Goal: Contribute content: Contribute content

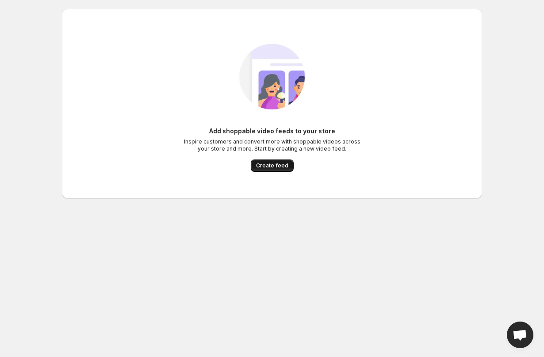
click at [281, 168] on span "Create feed" at bounding box center [272, 165] width 32 height 7
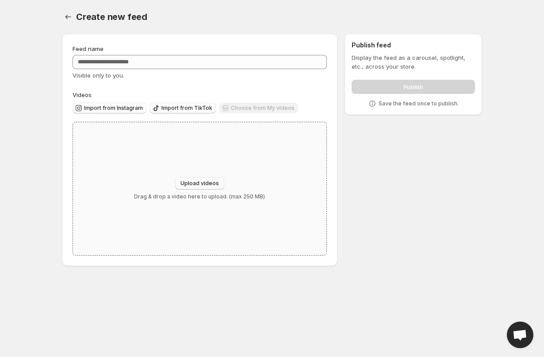
click at [198, 181] on span "Upload videos" at bounding box center [200, 183] width 38 height 7
click at [244, 204] on div "Upload videos Drag & drop a video here to upload. (max 250 MB)" at bounding box center [200, 188] width 254 height 133
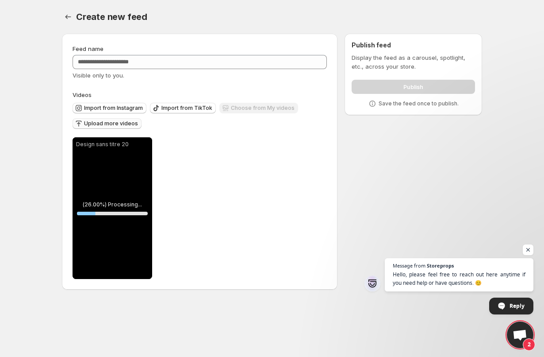
click at [125, 124] on span "Upload more videos" at bounding box center [111, 123] width 54 height 7
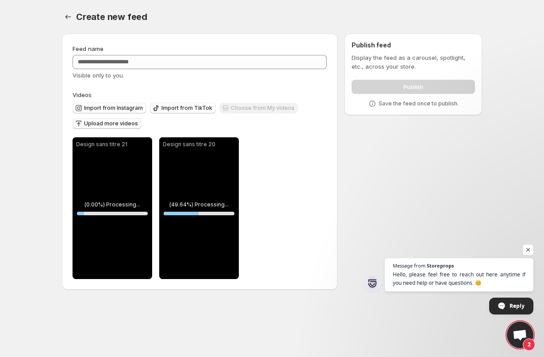
click at [124, 127] on span "Upload more videos" at bounding box center [111, 123] width 54 height 7
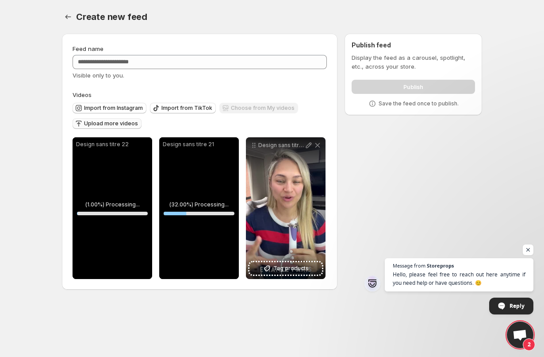
click at [117, 125] on span "Upload more videos" at bounding box center [111, 123] width 54 height 7
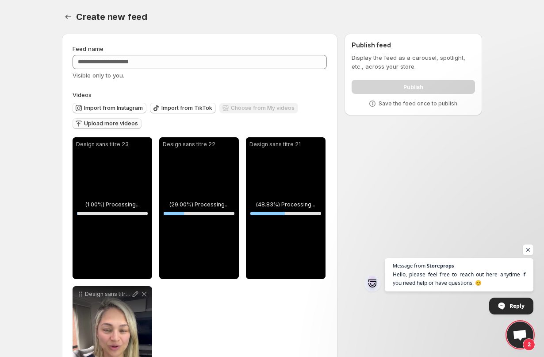
click at [118, 126] on span "Upload more videos" at bounding box center [111, 123] width 54 height 7
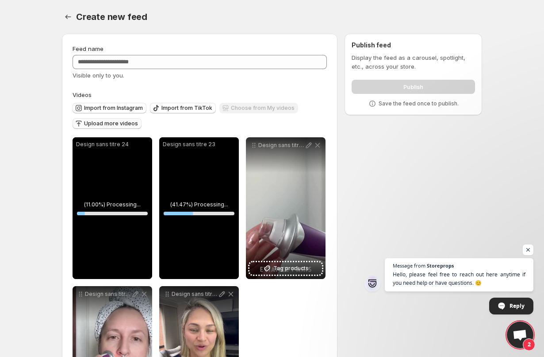
click at [112, 125] on span "Upload more videos" at bounding box center [111, 123] width 54 height 7
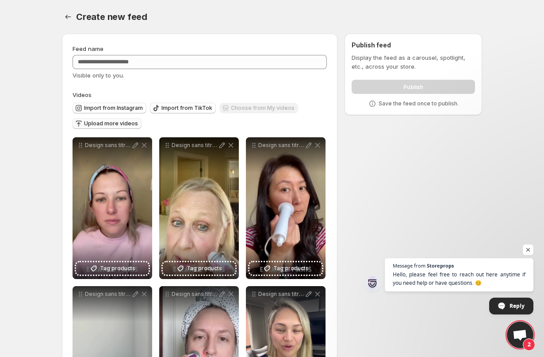
click at [126, 123] on span "Upload more videos" at bounding box center [111, 123] width 54 height 7
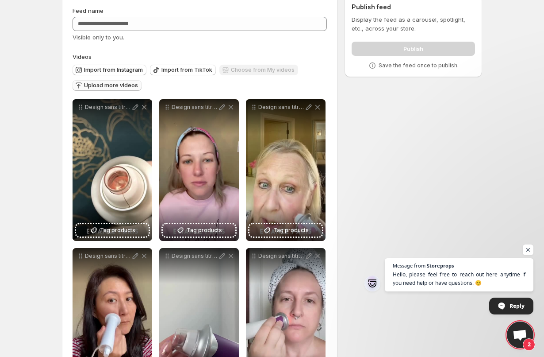
scroll to position [50, 0]
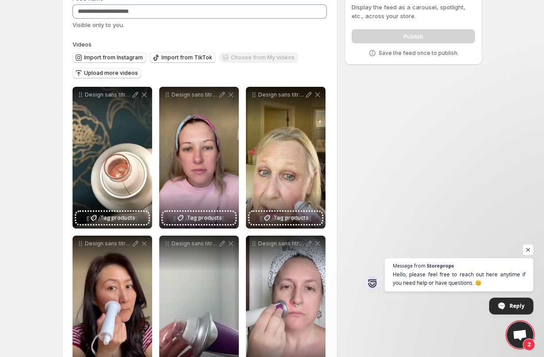
click at [123, 76] on span "Upload more videos" at bounding box center [111, 72] width 54 height 7
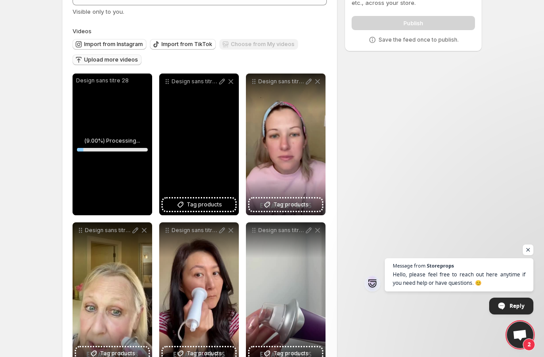
scroll to position [30, 0]
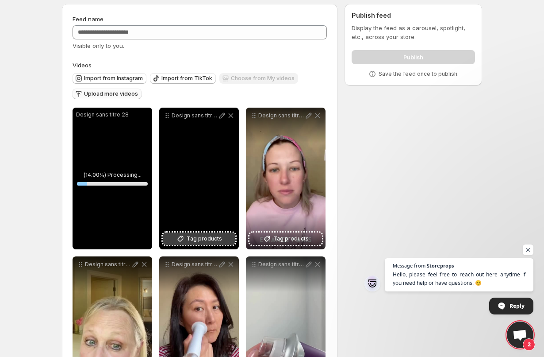
click at [212, 239] on span "Tag products" at bounding box center [204, 238] width 35 height 9
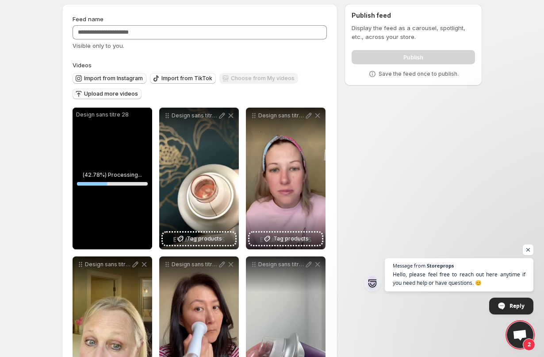
scroll to position [0, 0]
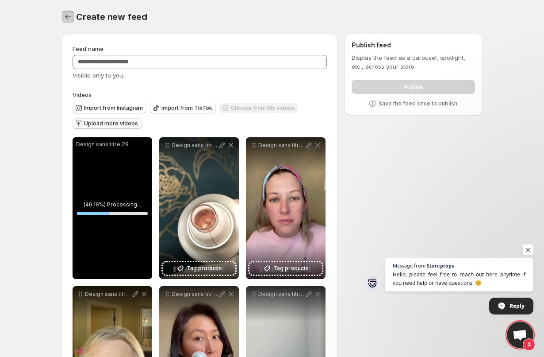
click at [70, 16] on icon "Settings" at bounding box center [68, 16] width 9 height 9
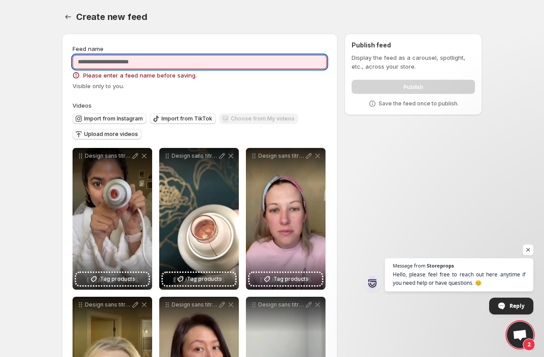
click at [162, 64] on input "Feed name" at bounding box center [200, 62] width 254 height 14
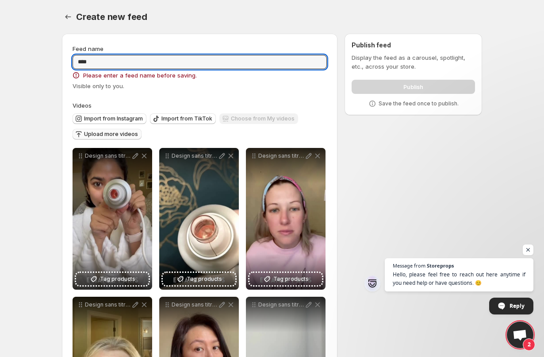
type input "****"
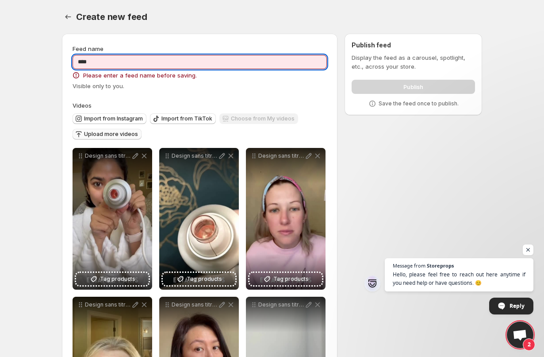
click at [236, 39] on div "**********" at bounding box center [200, 316] width 276 height 564
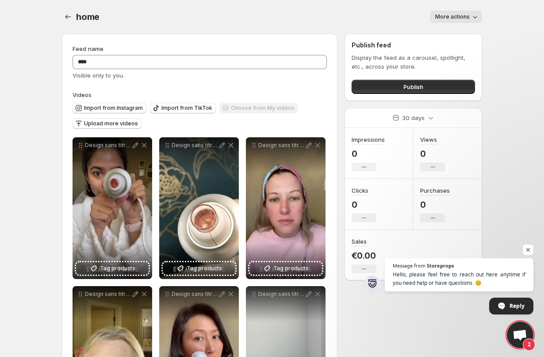
click at [465, 13] on span "More actions" at bounding box center [452, 16] width 35 height 7
click at [358, 19] on div "More actions" at bounding box center [296, 17] width 372 height 12
click at [63, 19] on button "Settings" at bounding box center [68, 17] width 12 height 12
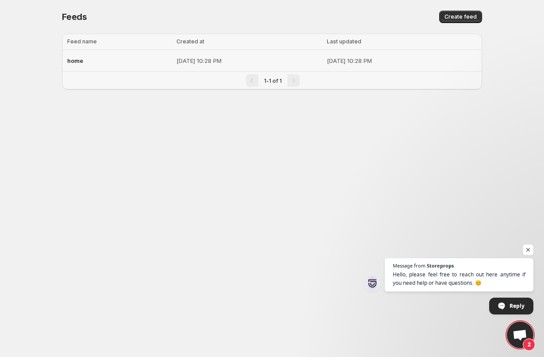
click at [367, 63] on p "[DATE] 10:28 PM" at bounding box center [402, 60] width 150 height 9
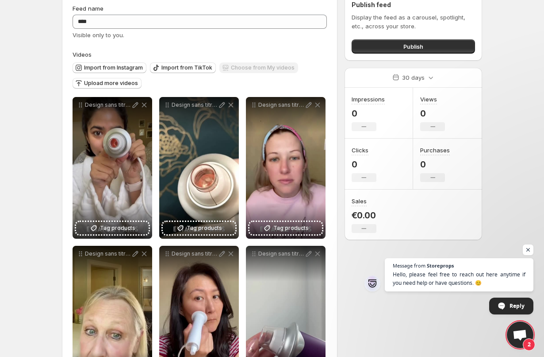
scroll to position [241, 0]
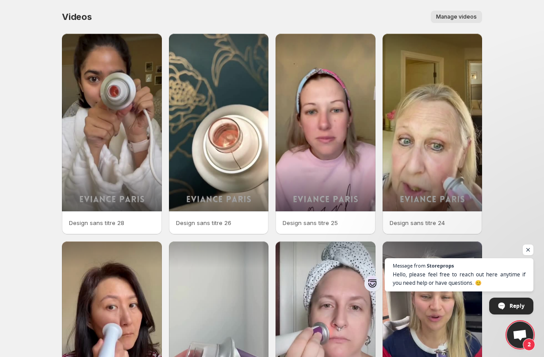
scroll to position [126, 0]
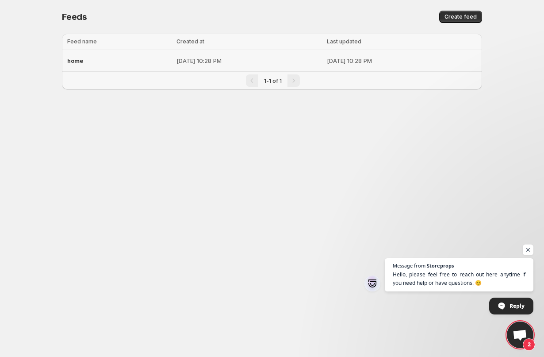
click at [295, 62] on p "[DATE] 10:28 PM" at bounding box center [249, 60] width 145 height 9
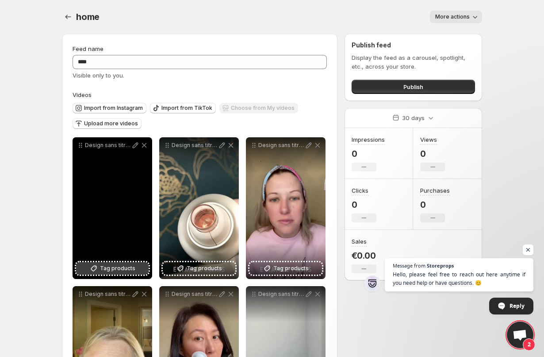
click at [124, 270] on span "Tag products" at bounding box center [117, 268] width 35 height 9
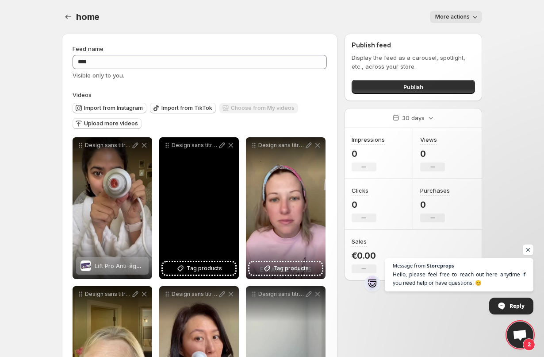
click at [217, 239] on div "Design sans titre 26" at bounding box center [199, 208] width 80 height 142
click at [212, 264] on button "Tag products" at bounding box center [199, 268] width 73 height 12
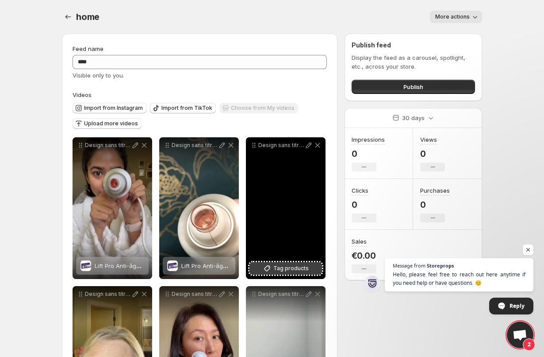
click at [289, 269] on span "Tag products" at bounding box center [290, 268] width 35 height 9
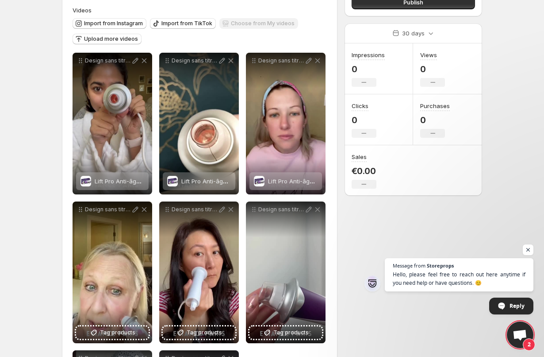
scroll to position [155, 0]
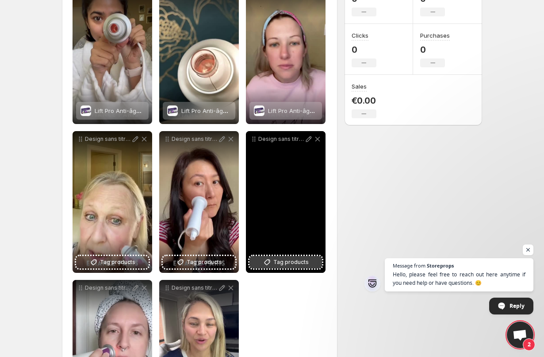
click at [296, 258] on span "Tag products" at bounding box center [290, 262] width 35 height 9
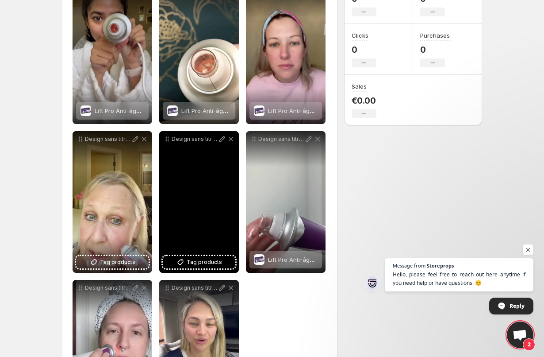
click at [204, 254] on div "Design sans titre 23" at bounding box center [199, 202] width 80 height 142
click at [194, 263] on span "Tag products" at bounding box center [204, 262] width 35 height 9
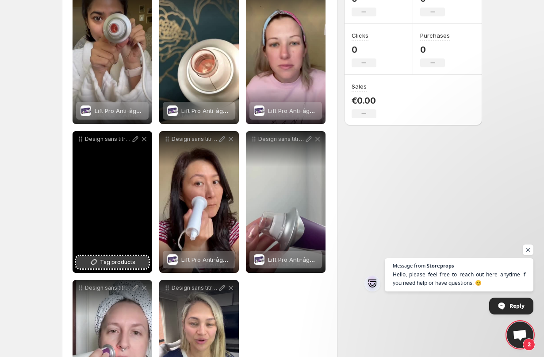
click at [129, 264] on span "Tag products" at bounding box center [117, 262] width 35 height 9
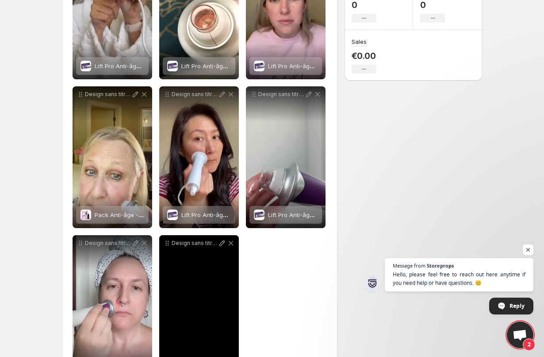
scroll to position [241, 0]
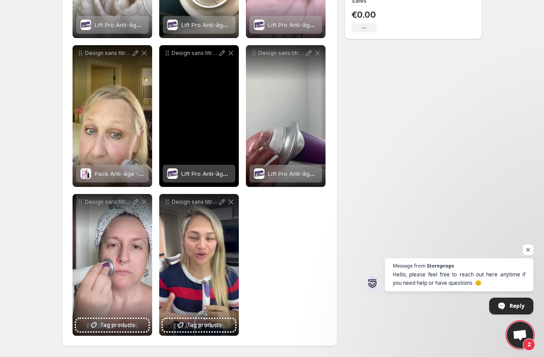
click at [195, 176] on span "Lift Pro Anti-âge - Eviance [GEOGRAPHIC_DATA]" at bounding box center [247, 173] width 133 height 7
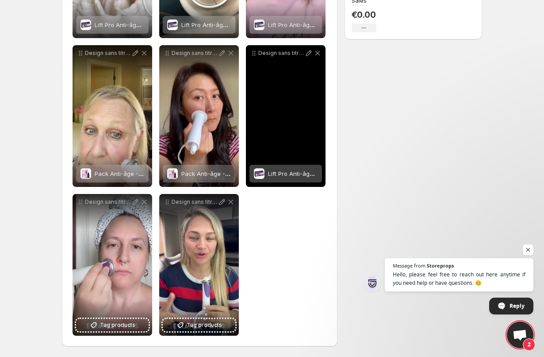
click at [297, 174] on span "Lift Pro Anti-âge - Eviance [GEOGRAPHIC_DATA]" at bounding box center [334, 173] width 133 height 7
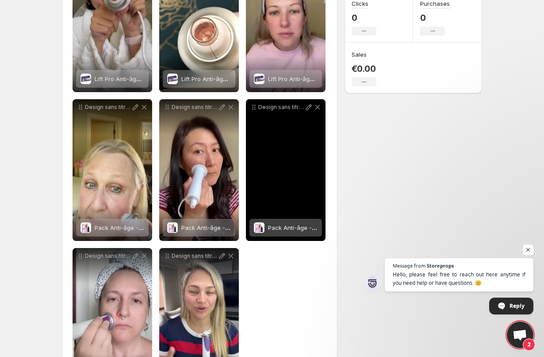
scroll to position [136, 0]
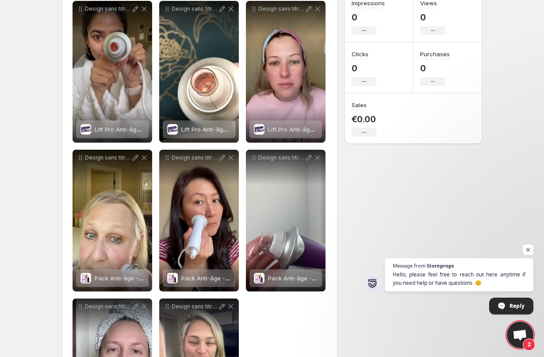
click at [280, 131] on span "Lift Pro Anti-âge - Eviance [GEOGRAPHIC_DATA]" at bounding box center [334, 129] width 133 height 7
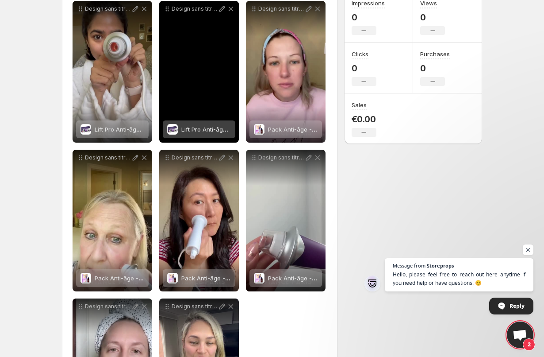
click at [207, 132] on span "Lift Pro Anti-âge - Eviance [GEOGRAPHIC_DATA]" at bounding box center [247, 129] width 133 height 7
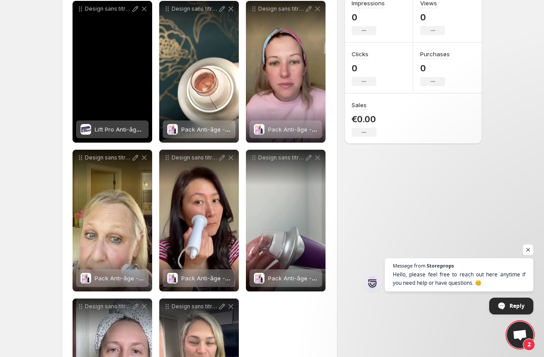
click at [128, 123] on div "Lift Pro Anti-âge - Eviance [GEOGRAPHIC_DATA]" at bounding box center [120, 129] width 50 height 18
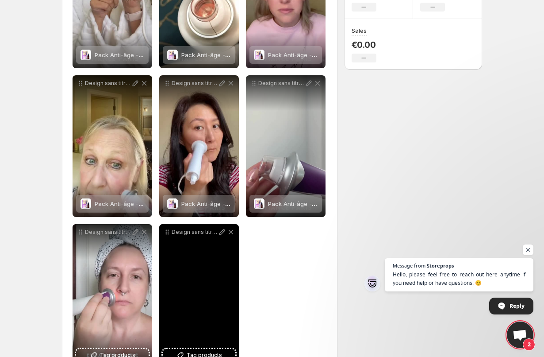
scroll to position [241, 0]
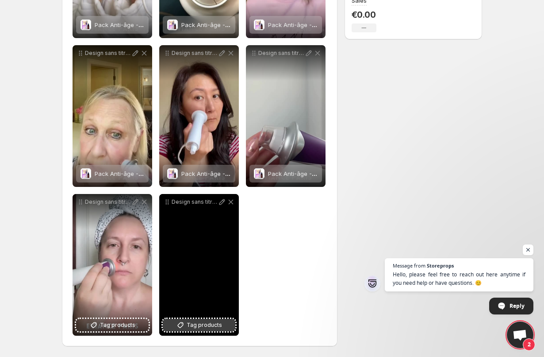
click at [188, 328] on span "Tag products" at bounding box center [204, 324] width 35 height 9
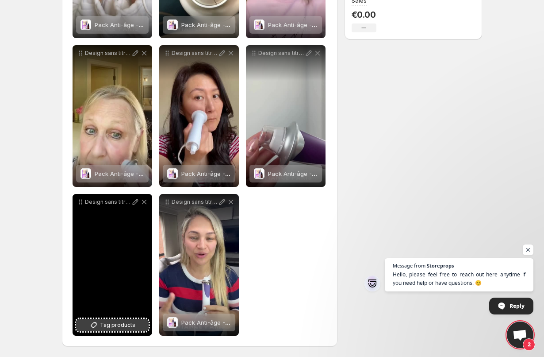
click at [114, 328] on span "Tag products" at bounding box center [117, 324] width 35 height 9
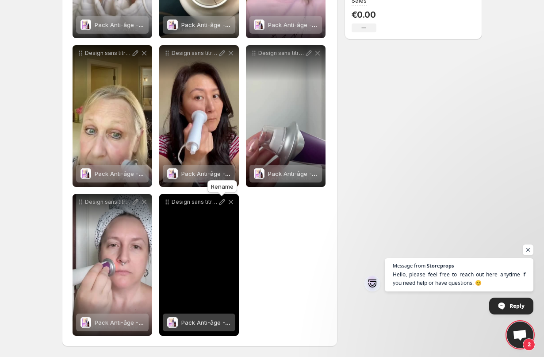
click at [221, 202] on icon at bounding box center [222, 201] width 9 height 9
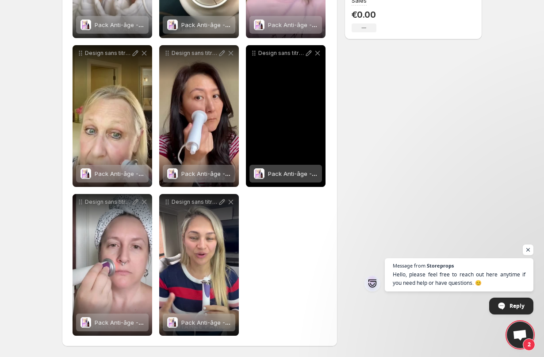
scroll to position [0, 0]
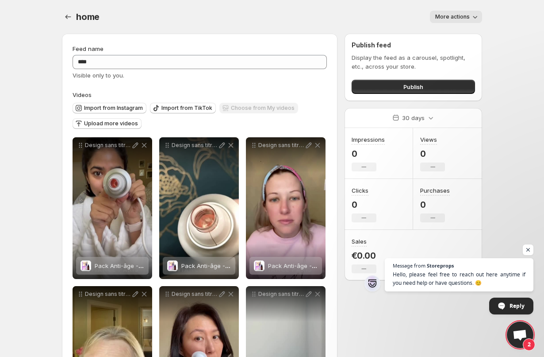
click at [466, 19] on span "More actions" at bounding box center [452, 16] width 35 height 7
click at [305, 129] on div "Import from Instagram Import from TikTok Choose from My videos Upload more vide…" at bounding box center [198, 114] width 258 height 31
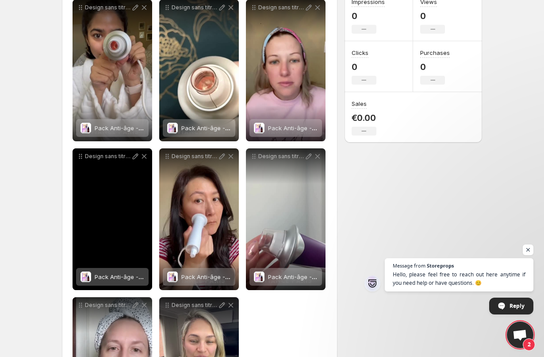
scroll to position [89, 0]
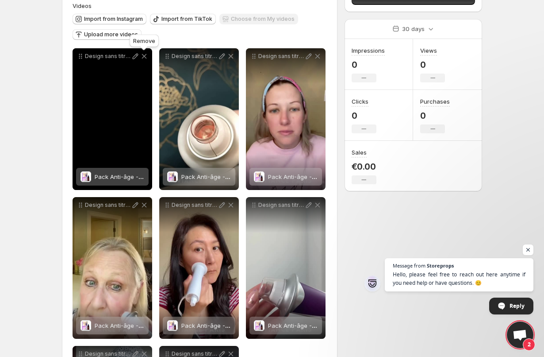
click at [144, 55] on icon at bounding box center [144, 56] width 9 height 9
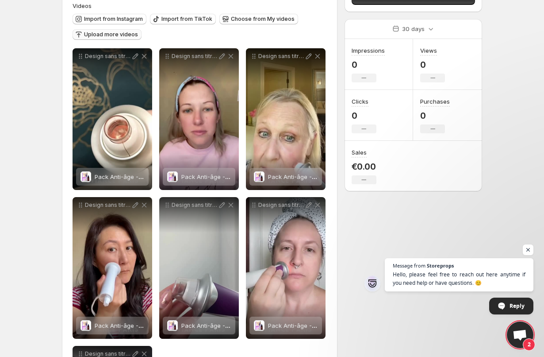
click at [112, 32] on span "Upload more videos" at bounding box center [111, 34] width 54 height 7
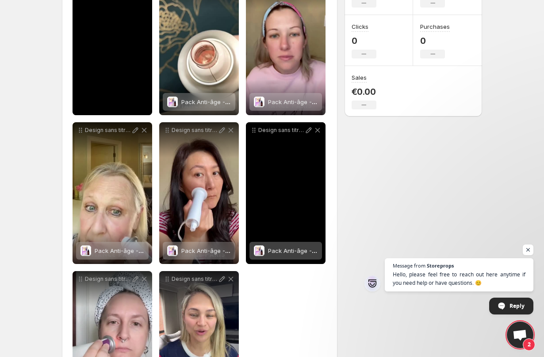
scroll to position [241, 0]
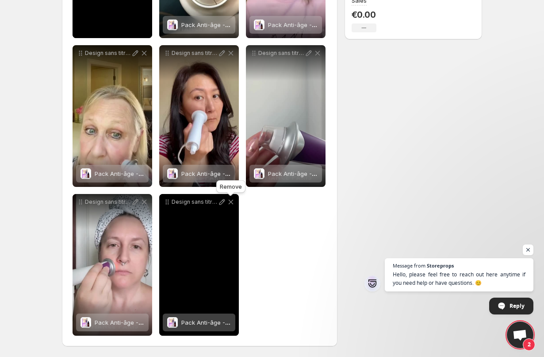
click at [232, 204] on icon at bounding box center [231, 201] width 9 height 9
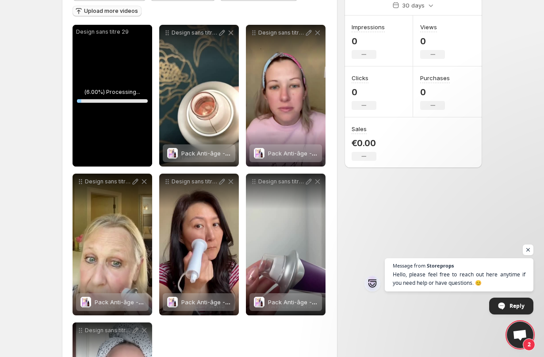
scroll to position [0, 0]
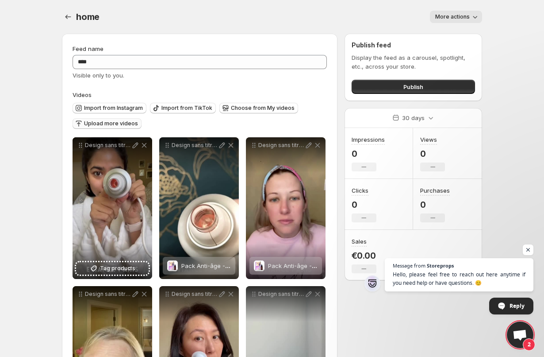
click at [123, 120] on button "Upload more videos" at bounding box center [107, 123] width 69 height 11
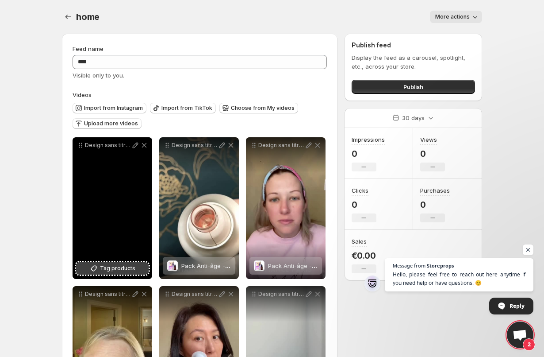
click at [98, 270] on icon at bounding box center [93, 268] width 9 height 9
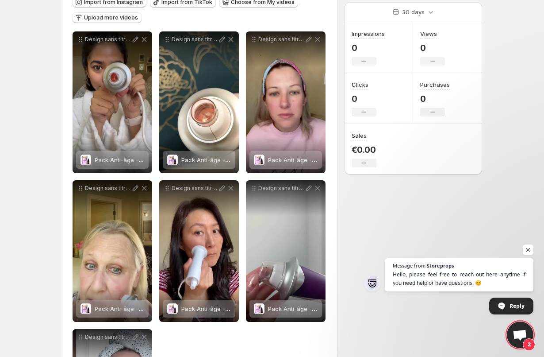
scroll to position [38, 0]
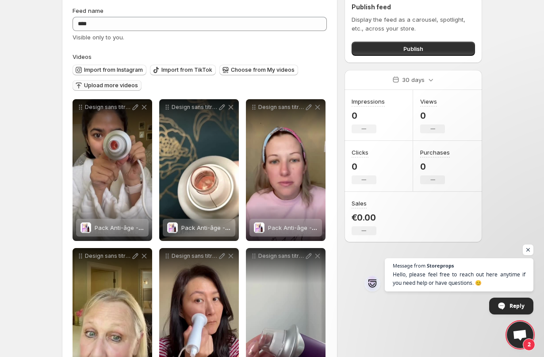
click at [122, 85] on span "Upload more videos" at bounding box center [111, 85] width 54 height 7
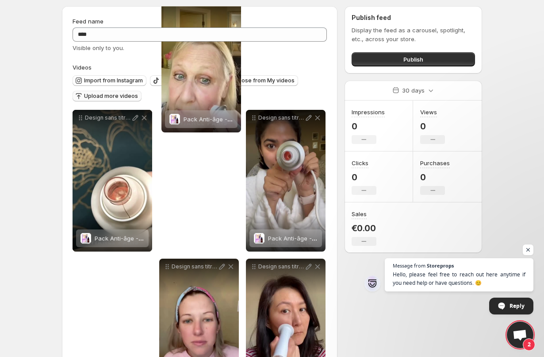
scroll to position [0, 0]
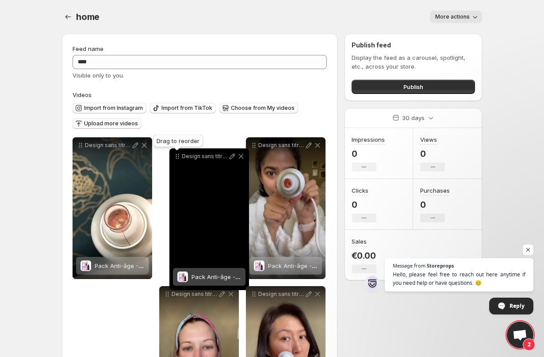
drag, startPoint x: 169, startPoint y: 64, endPoint x: 179, endPoint y: 158, distance: 95.2
click at [179, 158] on icon at bounding box center [177, 156] width 9 height 9
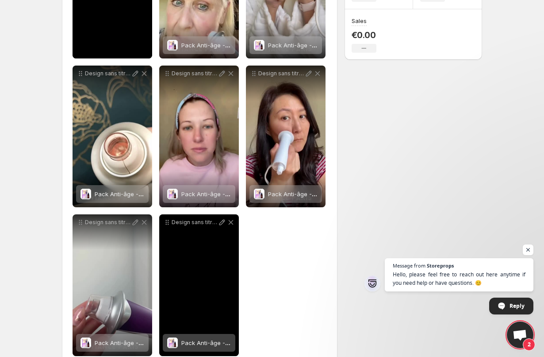
scroll to position [212, 0]
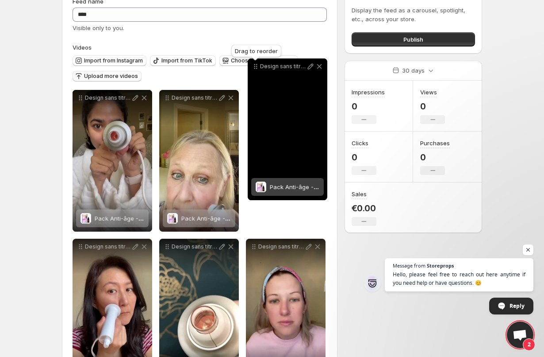
drag, startPoint x: 171, startPoint y: 231, endPoint x: 253, endPoint y: 101, distance: 153.2
click at [253, 71] on icon at bounding box center [255, 66] width 9 height 9
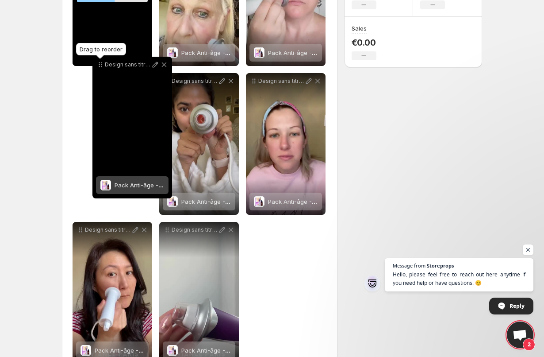
scroll to position [198, 0]
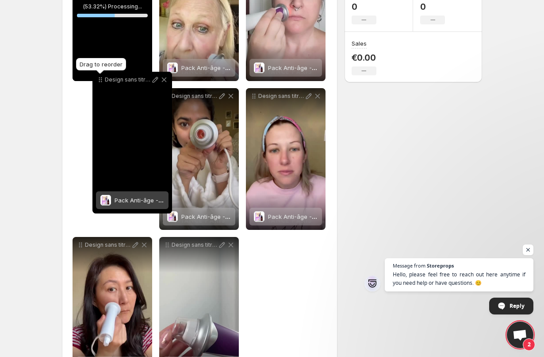
drag, startPoint x: 168, startPoint y: 54, endPoint x: 98, endPoint y: 56, distance: 70.0
click at [98, 75] on icon at bounding box center [100, 79] width 9 height 9
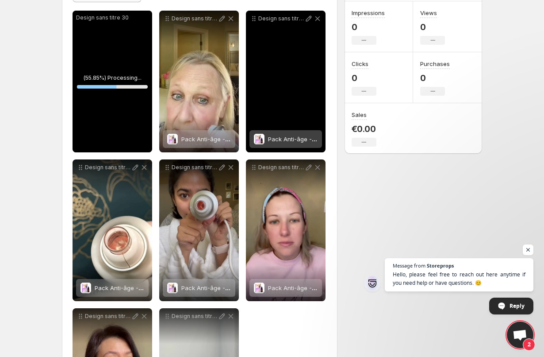
scroll to position [125, 0]
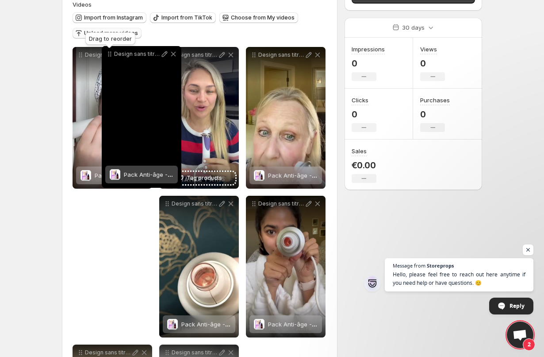
drag, startPoint x: 255, startPoint y: 171, endPoint x: 111, endPoint y: 54, distance: 186.2
click at [111, 54] on icon at bounding box center [109, 54] width 9 height 9
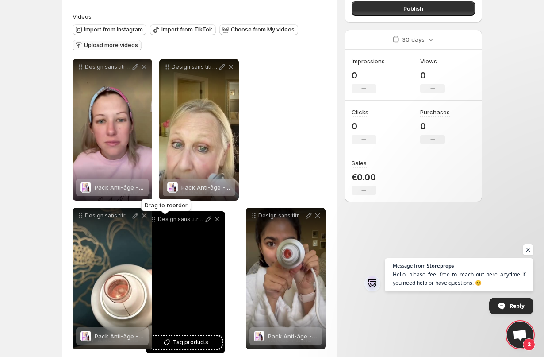
drag, startPoint x: 167, startPoint y: 66, endPoint x: 153, endPoint y: 219, distance: 152.8
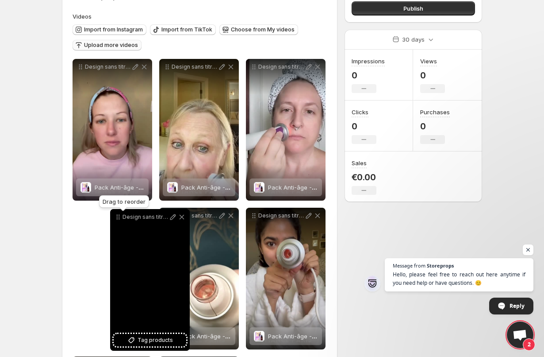
drag, startPoint x: 168, startPoint y: 217, endPoint x: 118, endPoint y: 218, distance: 50.0
click at [118, 218] on icon at bounding box center [118, 216] width 9 height 9
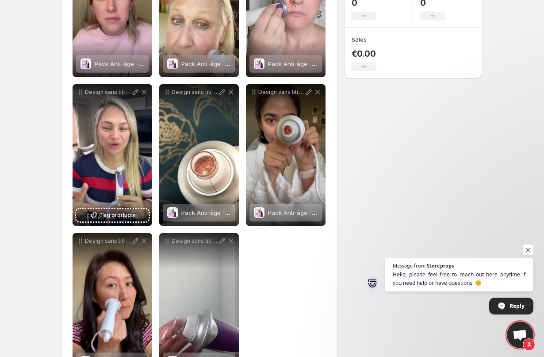
scroll to position [241, 0]
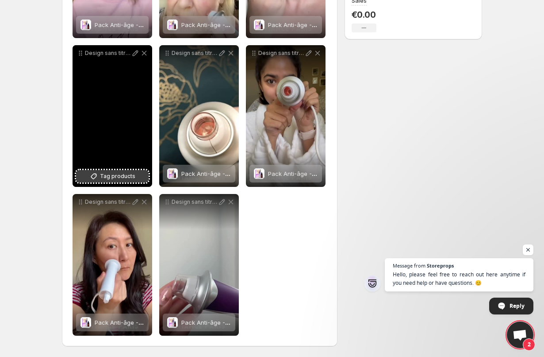
click at [133, 181] on button "Tag products" at bounding box center [112, 176] width 73 height 12
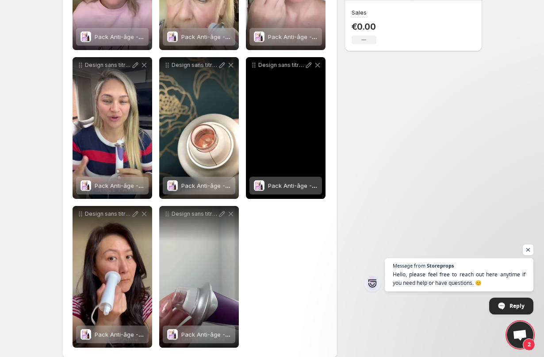
scroll to position [0, 0]
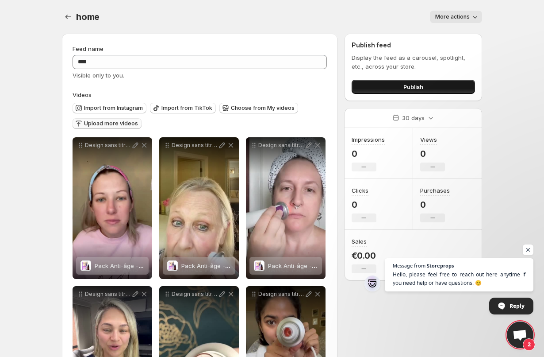
click at [396, 89] on button "Publish" at bounding box center [413, 87] width 123 height 14
click at [384, 86] on button "Publish" at bounding box center [413, 87] width 123 height 14
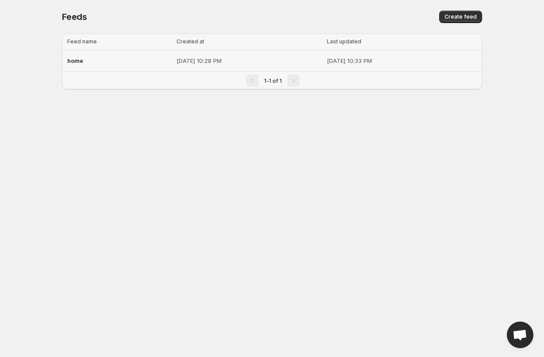
click at [326, 55] on td "Aug 20, 2025, 10:33 PM" at bounding box center [403, 61] width 158 height 22
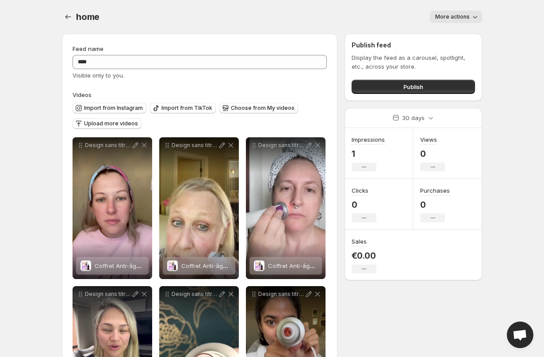
click at [454, 21] on button "More actions" at bounding box center [456, 17] width 52 height 12
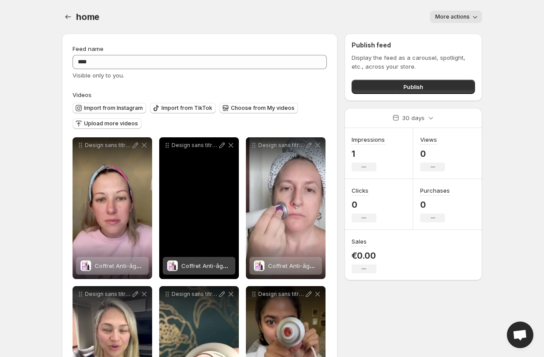
scroll to position [1, 0]
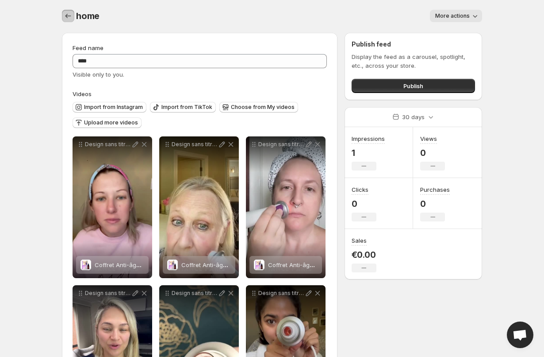
click at [67, 15] on icon "Settings" at bounding box center [68, 16] width 9 height 9
